Goal: Find specific page/section: Find specific page/section

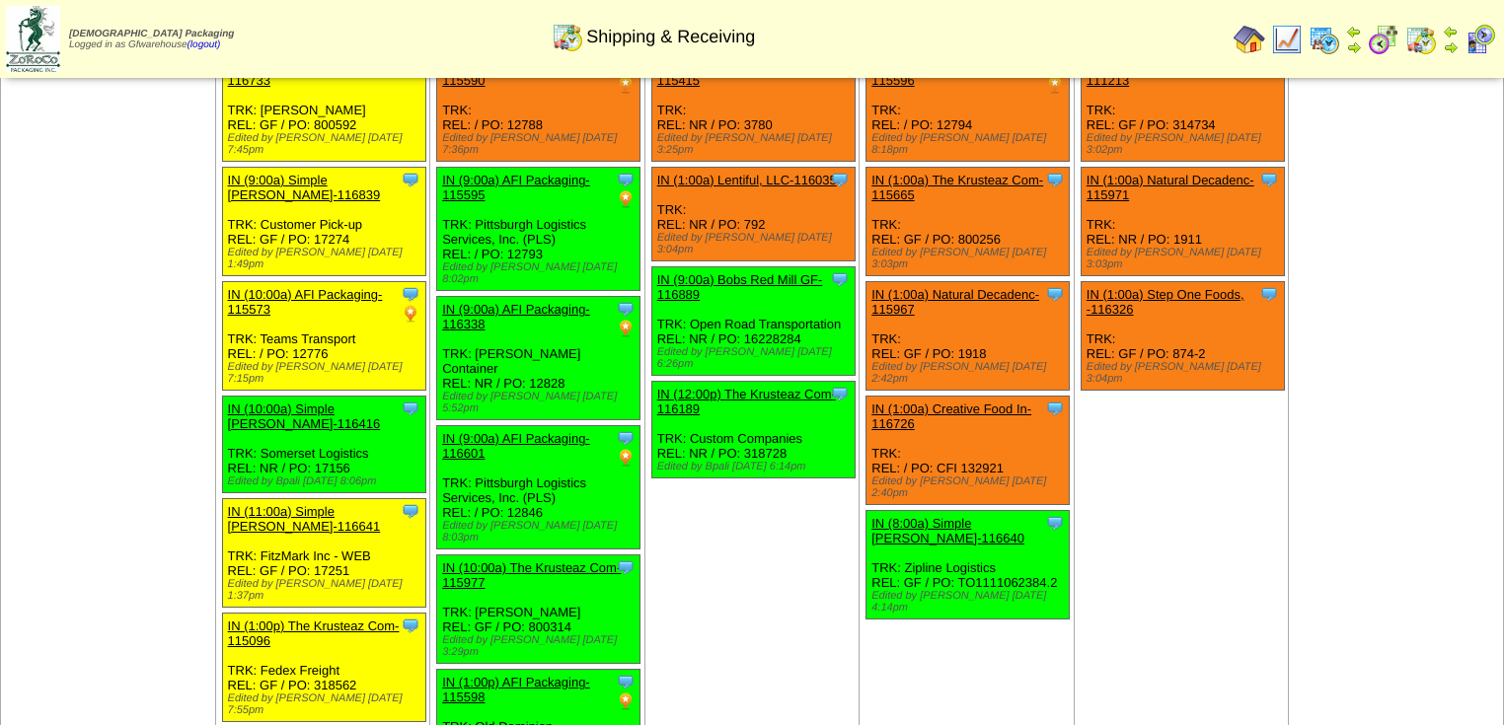
scroll to position [957, 0]
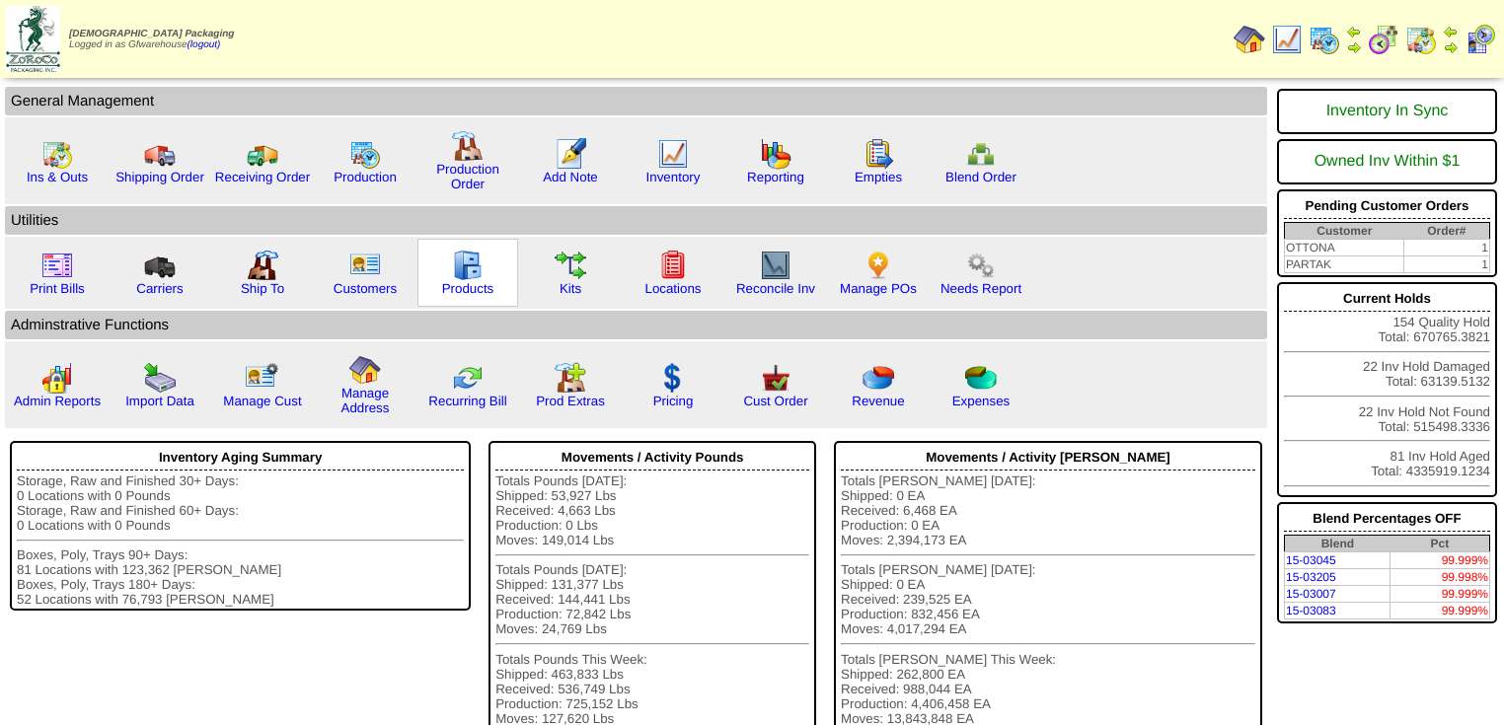
click at [478, 273] on img at bounding box center [468, 266] width 32 height 32
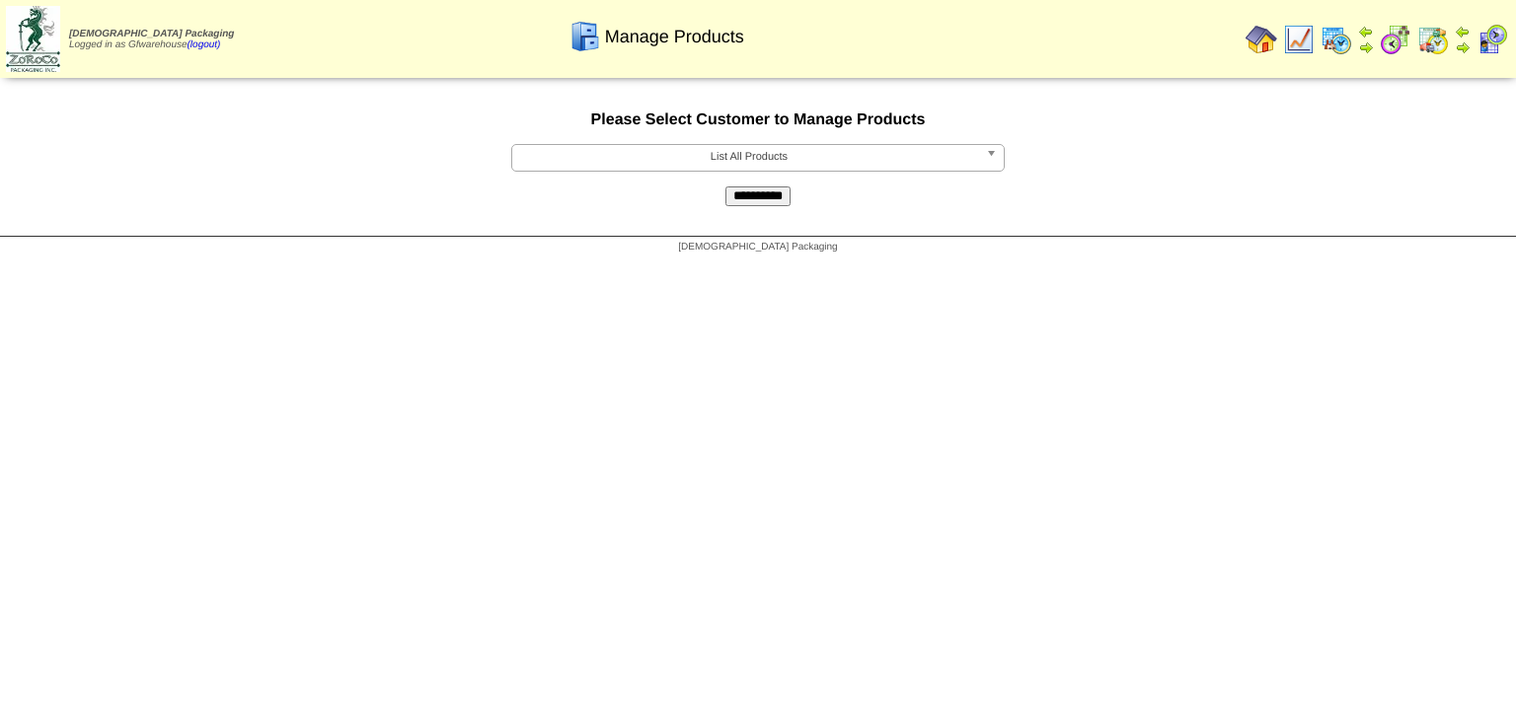
drag, startPoint x: 991, startPoint y: 159, endPoint x: 933, endPoint y: 167, distance: 58.8
click at [991, 159] on b at bounding box center [995, 158] width 18 height 26
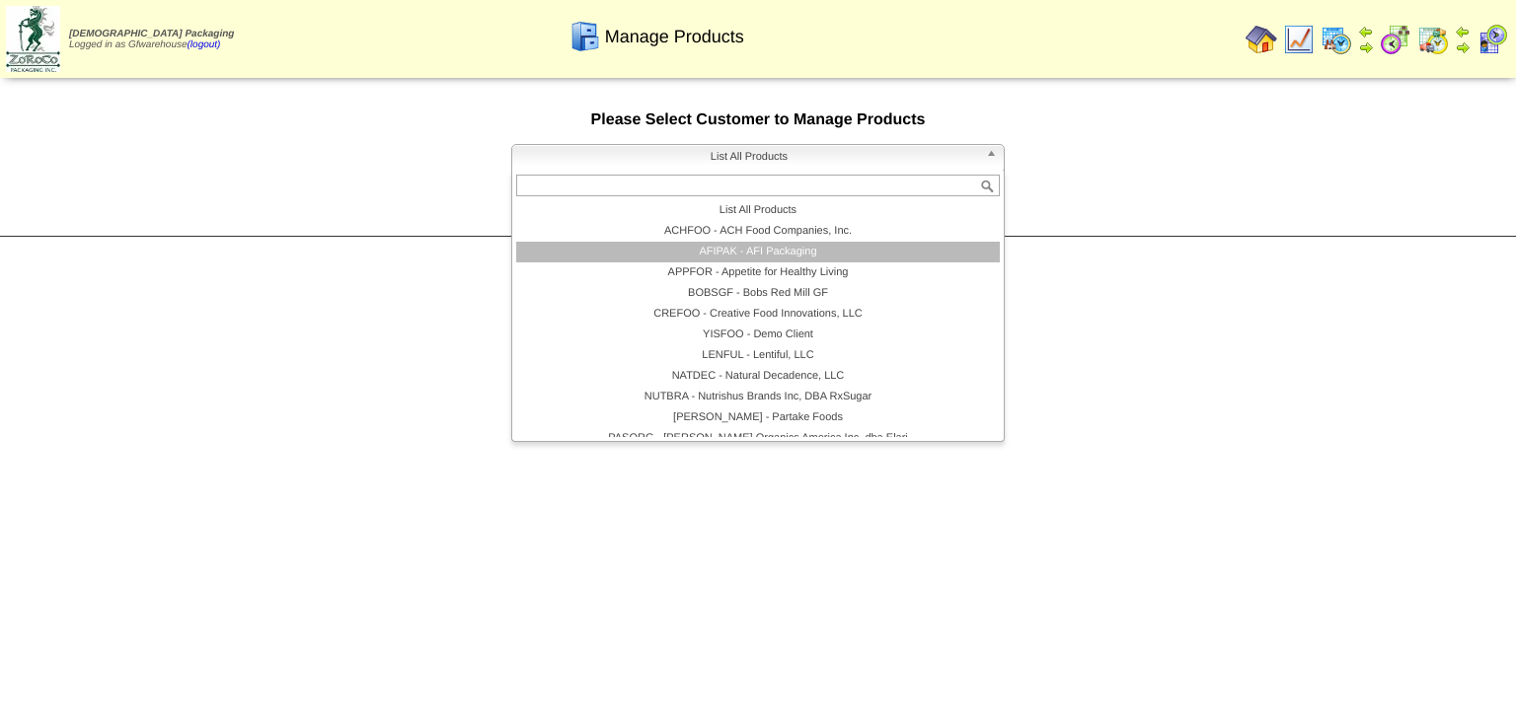
click at [755, 255] on li "AFIPAK - AFI Packaging" at bounding box center [758, 252] width 484 height 21
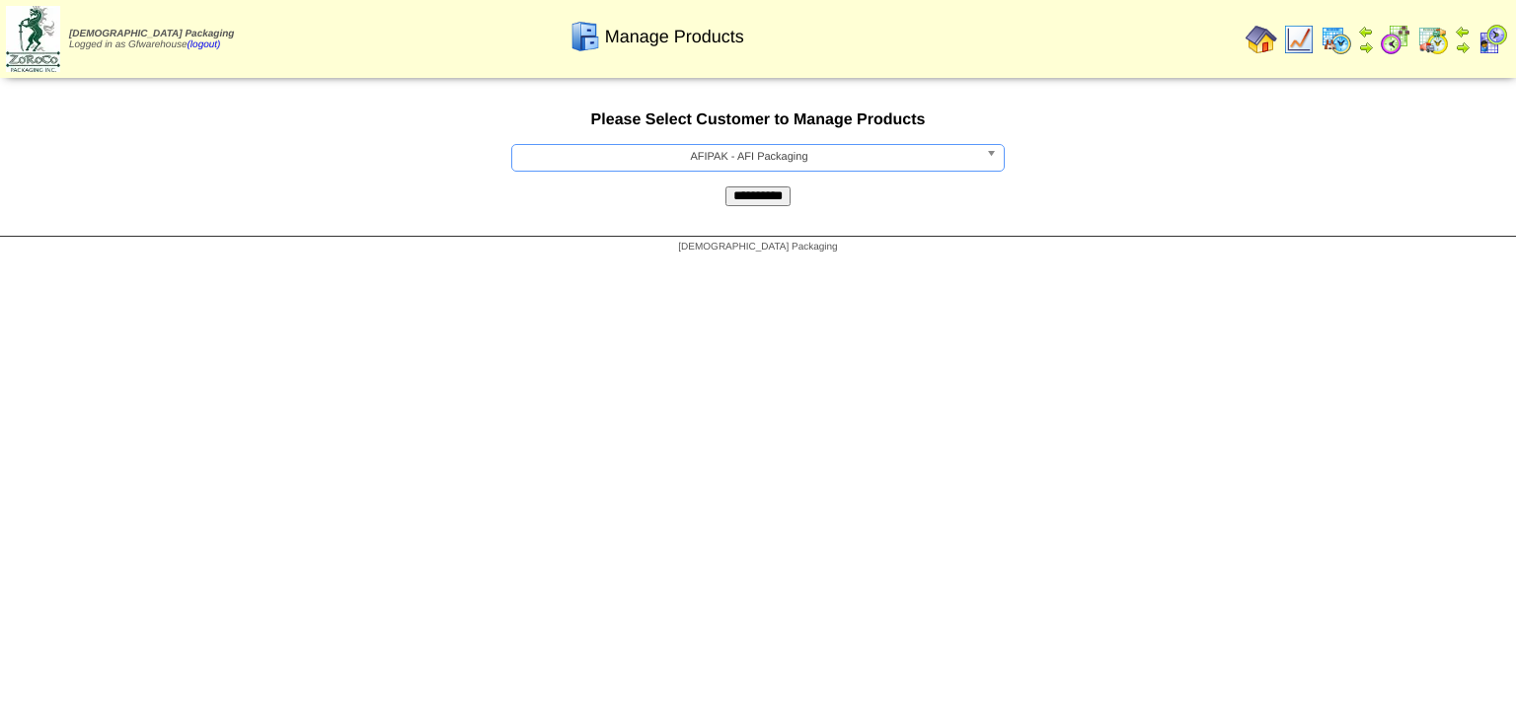
click at [762, 198] on input "**********" at bounding box center [757, 197] width 65 height 20
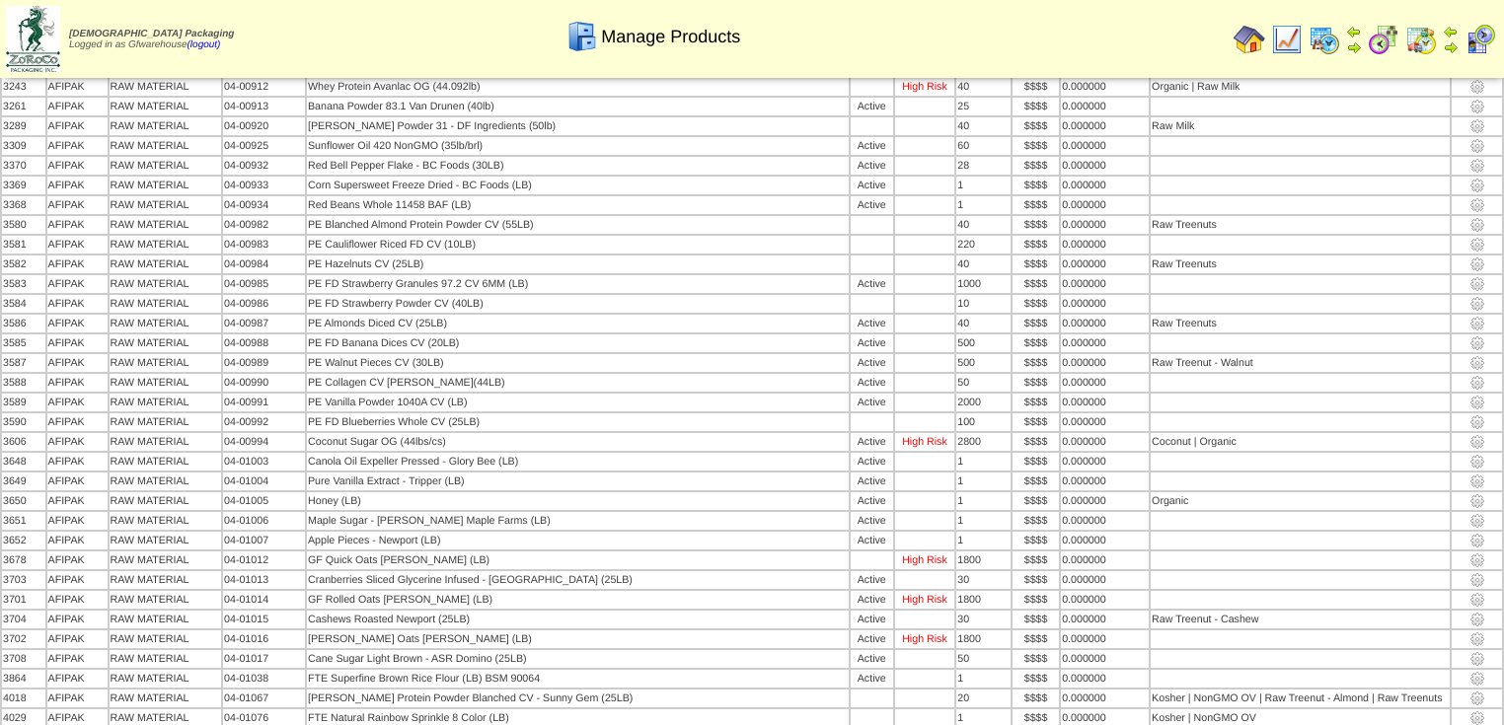
scroll to position [6946, 0]
